Goal: Information Seeking & Learning: Learn about a topic

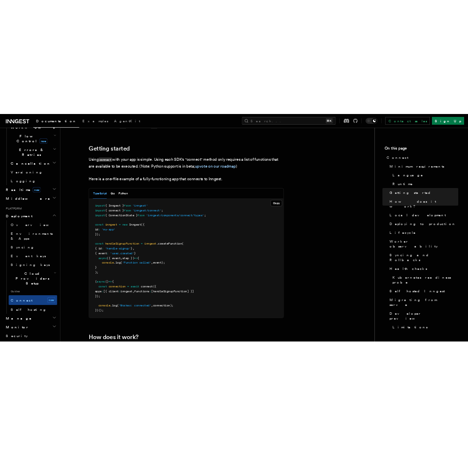
scroll to position [2840, 0]
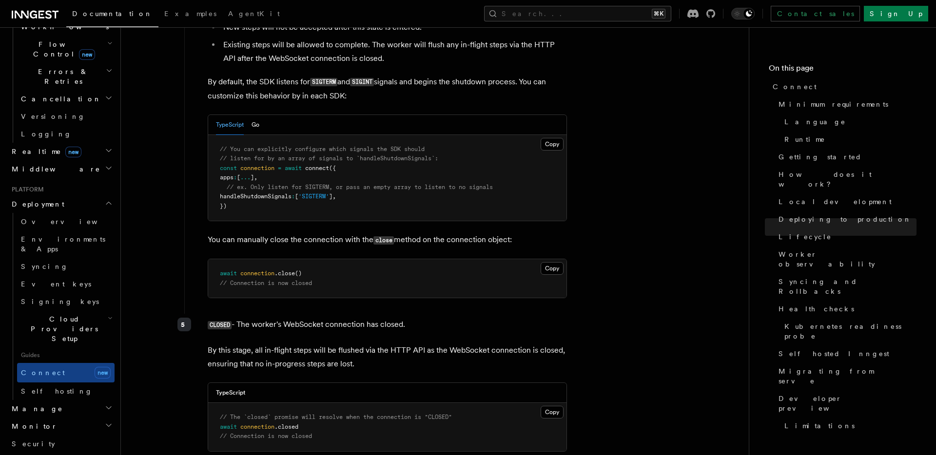
click at [660, 171] on article "Platform Deployment Connect These docs are part of a developer preview for Inng…" at bounding box center [434, 141] width 597 height 5876
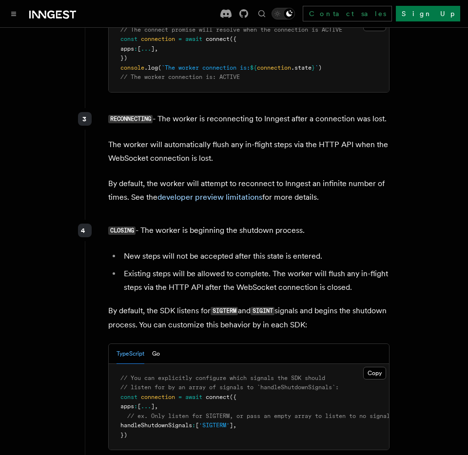
click at [347, 177] on p "By default, the worker will attempt to reconnect to Inngest an infinite number …" at bounding box center [248, 190] width 281 height 27
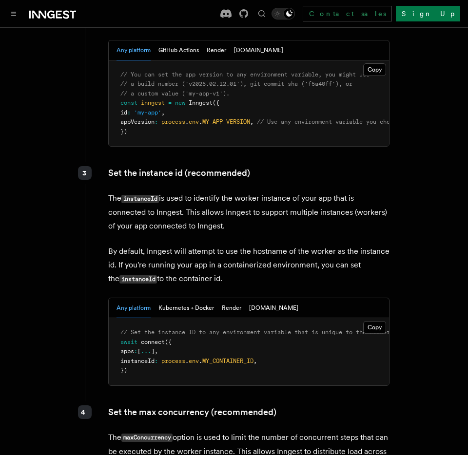
scroll to position [1887, 0]
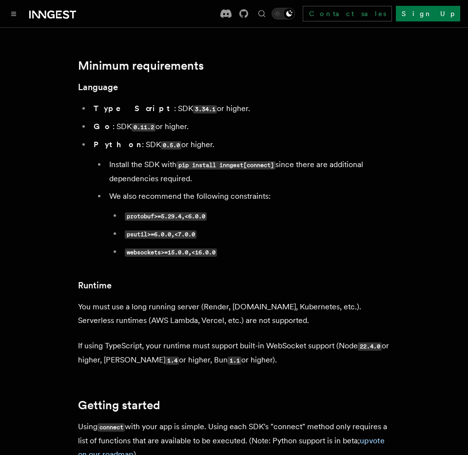
click at [303, 339] on p "If using TypeScript, your runtime must support built-in WebSocket support (Node…" at bounding box center [234, 353] width 312 height 28
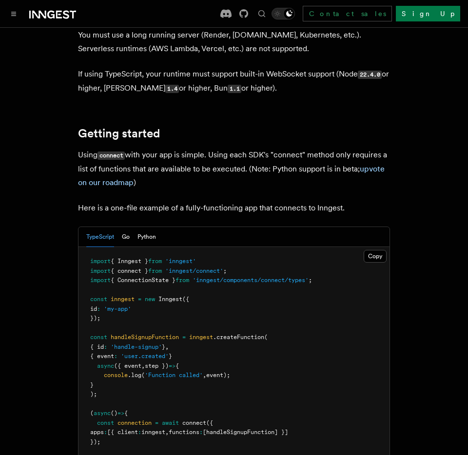
scroll to position [590, 0]
